Goal: Find specific page/section: Find specific page/section

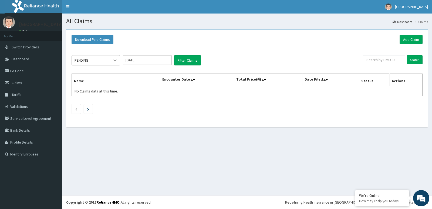
click at [113, 61] on icon at bounding box center [114, 60] width 5 height 5
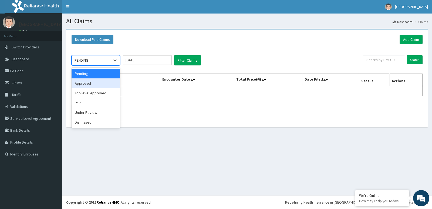
click at [94, 83] on div "Approved" at bounding box center [96, 83] width 49 height 10
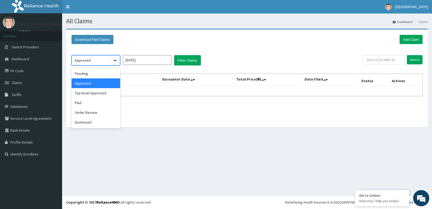
click at [114, 62] on icon at bounding box center [114, 60] width 5 height 5
click at [101, 94] on div "Top level Approved" at bounding box center [96, 93] width 49 height 10
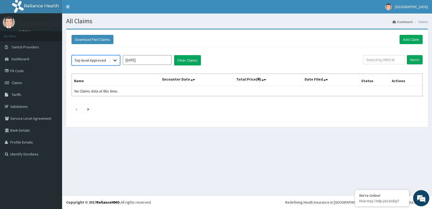
click at [113, 61] on icon at bounding box center [114, 60] width 5 height 5
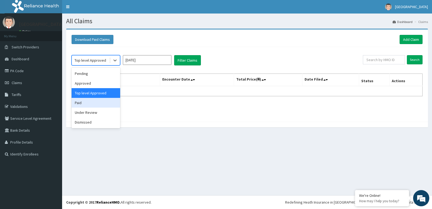
click at [98, 103] on div "Paid" at bounding box center [96, 103] width 49 height 10
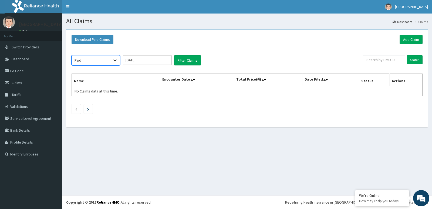
click at [117, 60] on icon at bounding box center [114, 60] width 5 height 5
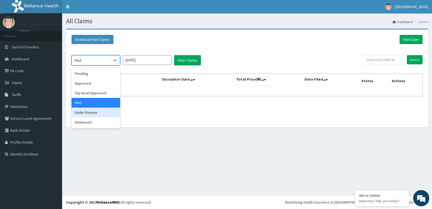
click at [97, 115] on div "Under Review" at bounding box center [96, 113] width 49 height 10
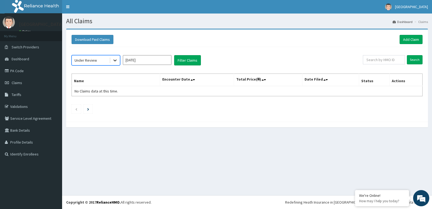
click at [112, 59] on icon at bounding box center [114, 60] width 5 height 5
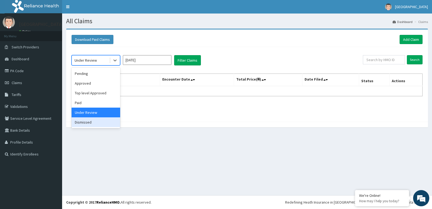
click at [91, 123] on div "Dismissed" at bounding box center [96, 122] width 49 height 10
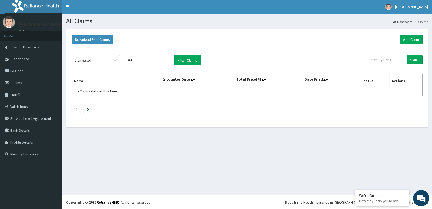
click at [159, 150] on div "All Claims Dashboard Claims Download Paid Claims Add Claim × Note you can only …" at bounding box center [247, 105] width 370 height 182
click at [15, 71] on link "PA Code" at bounding box center [31, 71] width 62 height 12
